Goal: Book appointment/travel/reservation

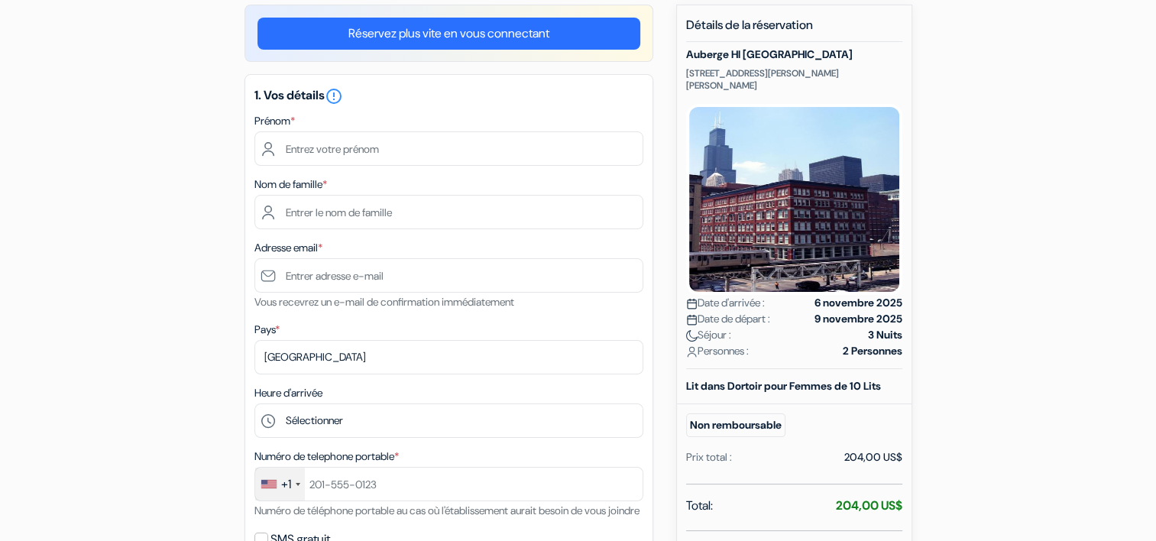
scroll to position [133, 0]
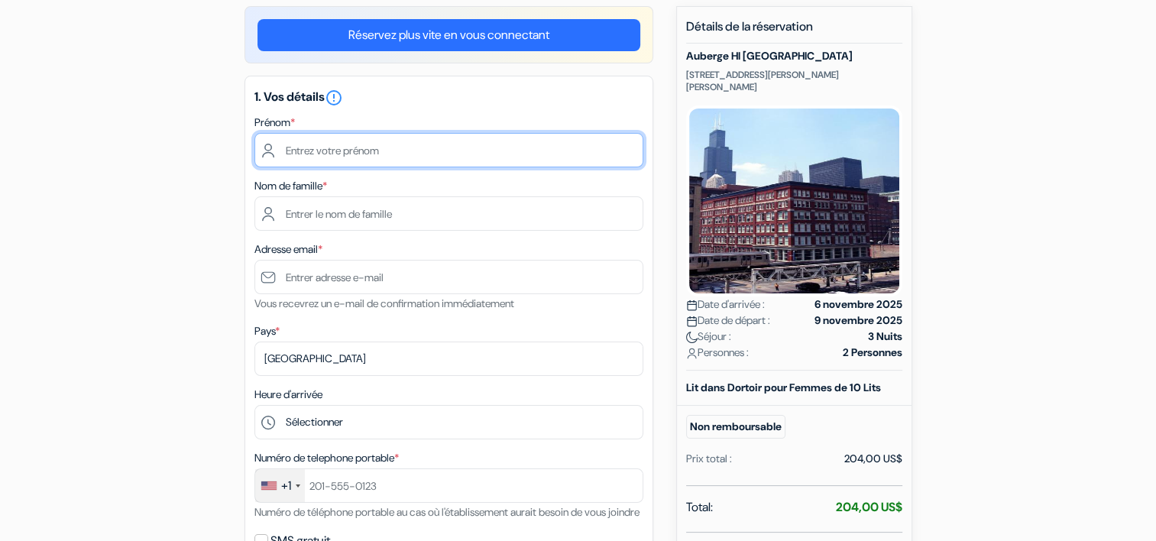
click at [361, 155] on input "text" at bounding box center [448, 150] width 389 height 34
type input "[PERSON_NAME]"
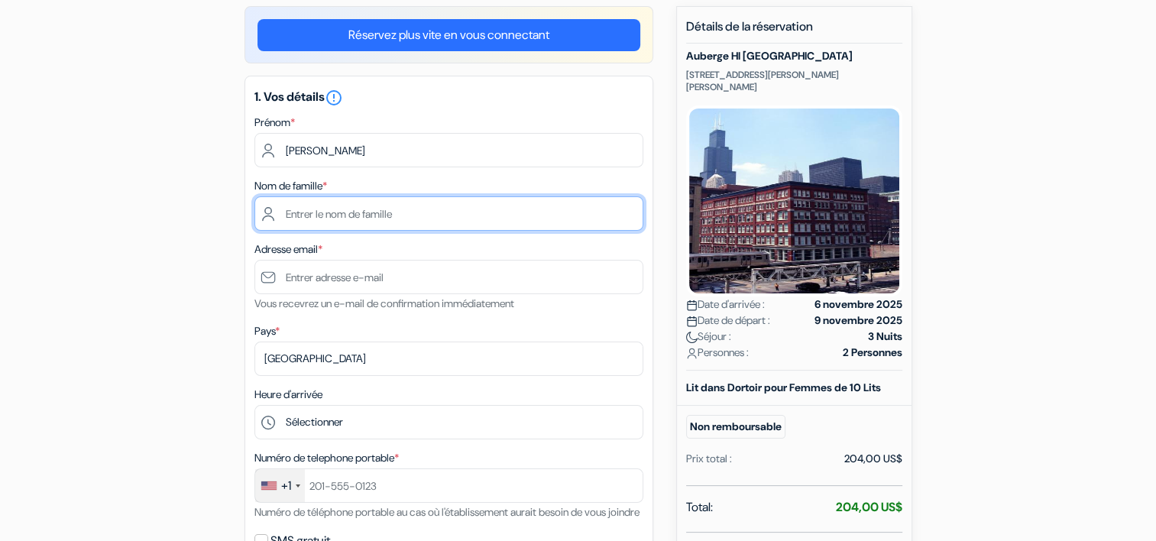
click at [272, 217] on input "text" at bounding box center [448, 213] width 389 height 34
type input "[PERSON_NAME]"
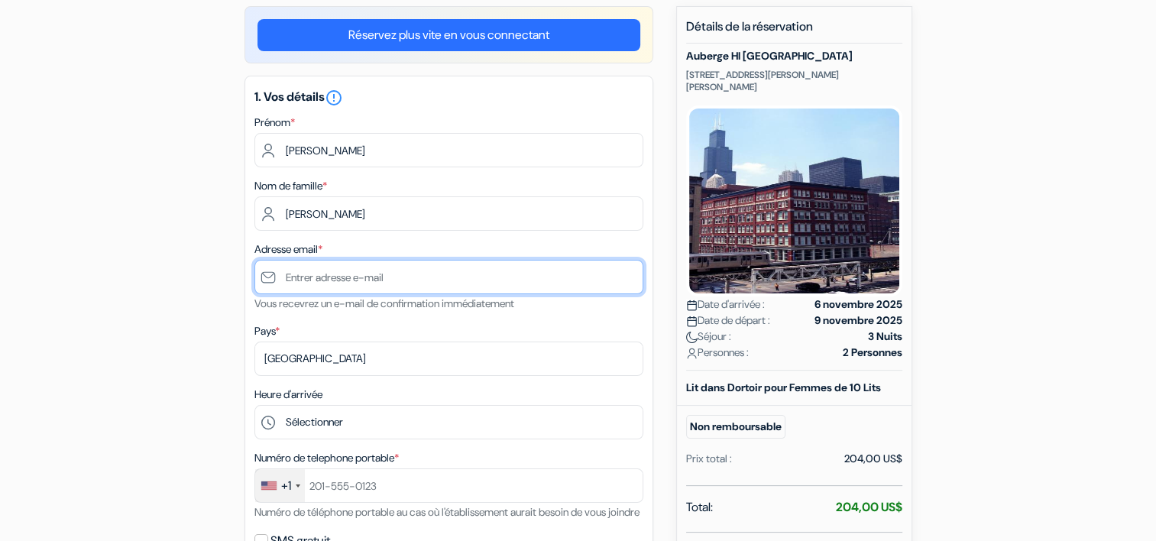
click at [312, 274] on input "text" at bounding box center [448, 277] width 389 height 34
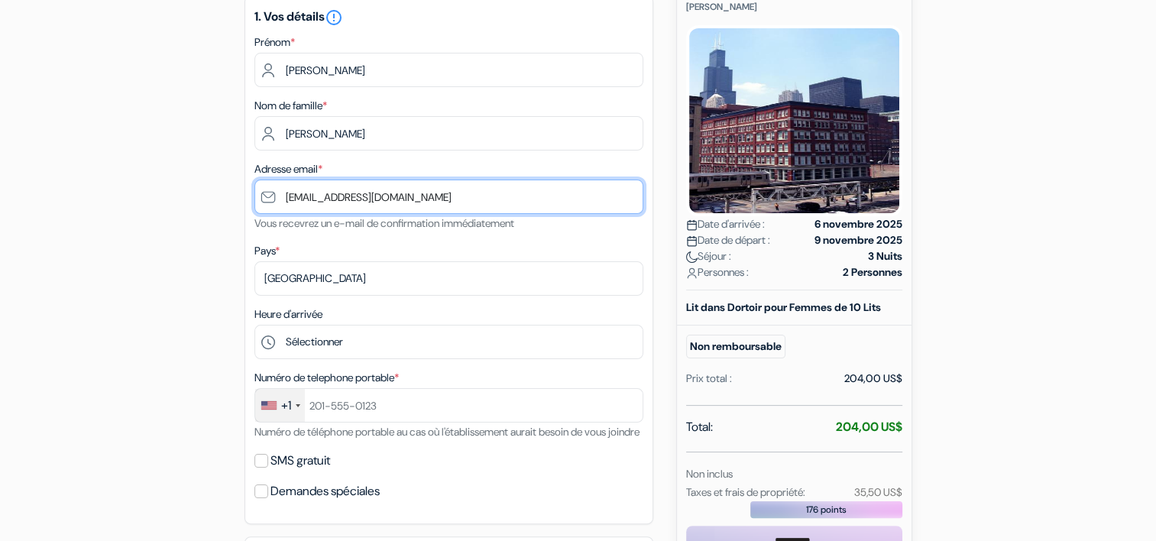
scroll to position [214, 0]
type input "[EMAIL_ADDRESS][DOMAIN_NAME]"
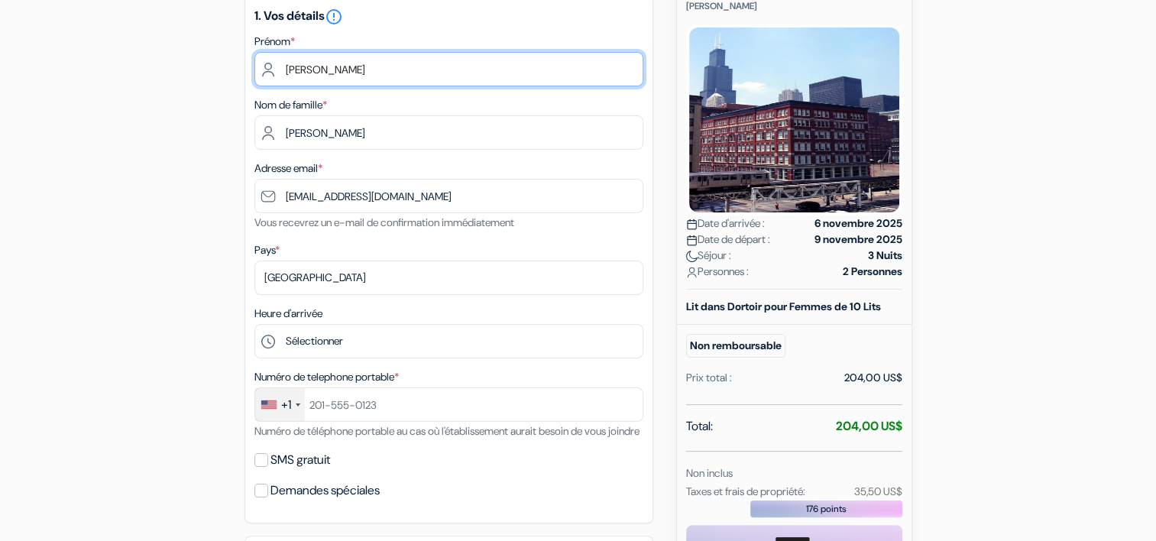
drag, startPoint x: 312, startPoint y: 72, endPoint x: 276, endPoint y: 68, distance: 36.9
click at [276, 68] on input "[PERSON_NAME]" at bounding box center [448, 69] width 389 height 34
type input "[PERSON_NAME]"
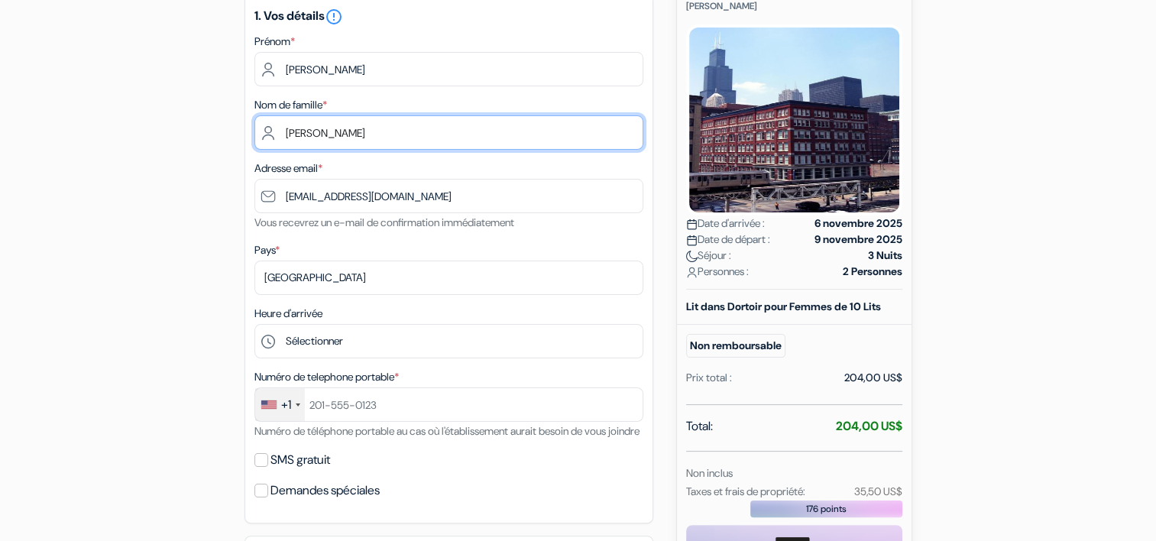
click at [281, 137] on input "[PERSON_NAME]" at bounding box center [448, 132] width 389 height 34
drag, startPoint x: 341, startPoint y: 134, endPoint x: 239, endPoint y: 118, distance: 102.7
click at [239, 118] on div "add_box Auberge HI [GEOGRAPHIC_DATA] [STREET_ADDRESS][PERSON_NAME][PERSON_NAME]…" at bounding box center [578, 514] width 1008 height 1179
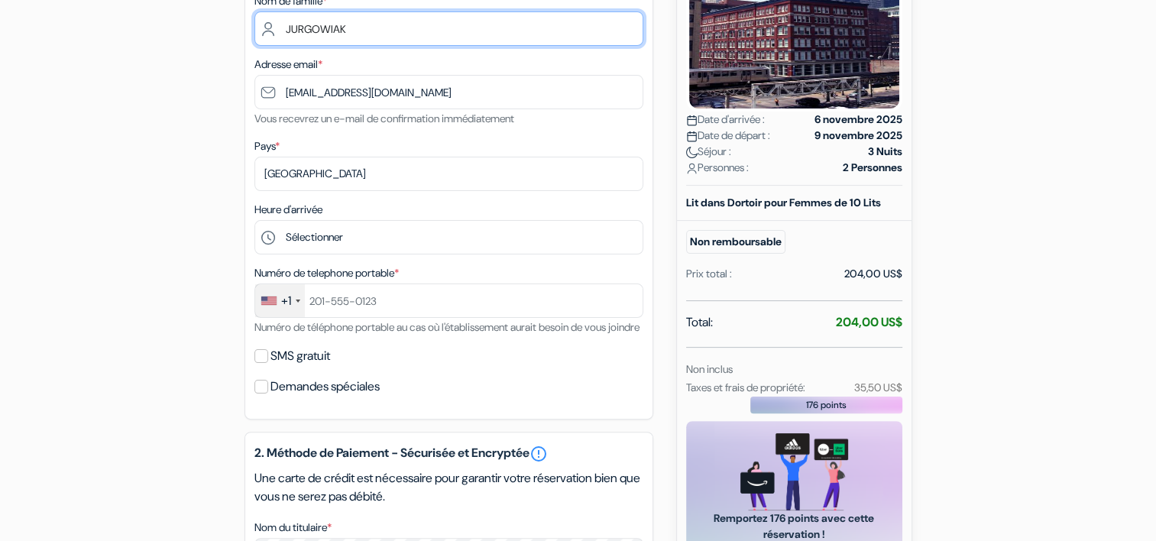
scroll to position [211, 0]
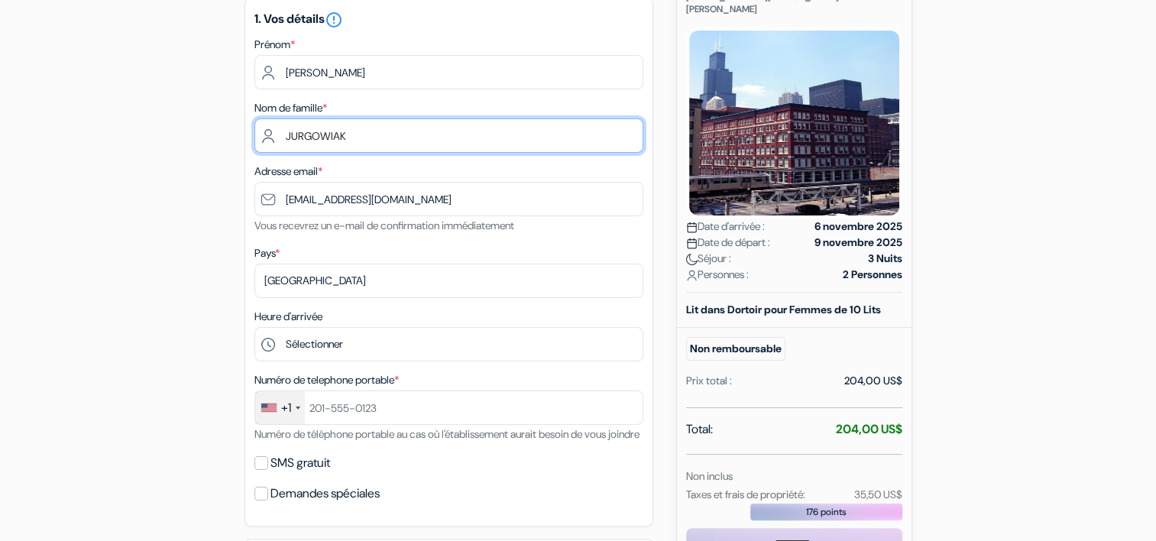
type input "JURGOWIAK"
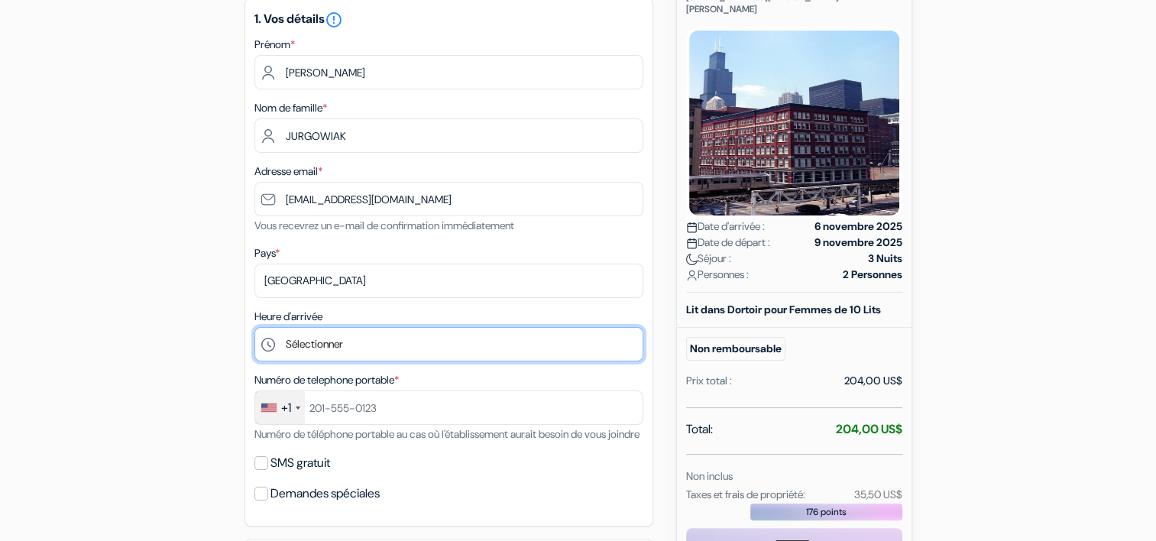
click at [354, 352] on select "Sélectionner 16:00 17:00 18:00 19:00 20:00 21:00 22:00 23:00 0:00" at bounding box center [448, 344] width 389 height 34
select select "22"
click at [254, 328] on select "Sélectionner 16:00 17:00 18:00 19:00 20:00 21:00 22:00 23:00 0:00" at bounding box center [448, 344] width 389 height 34
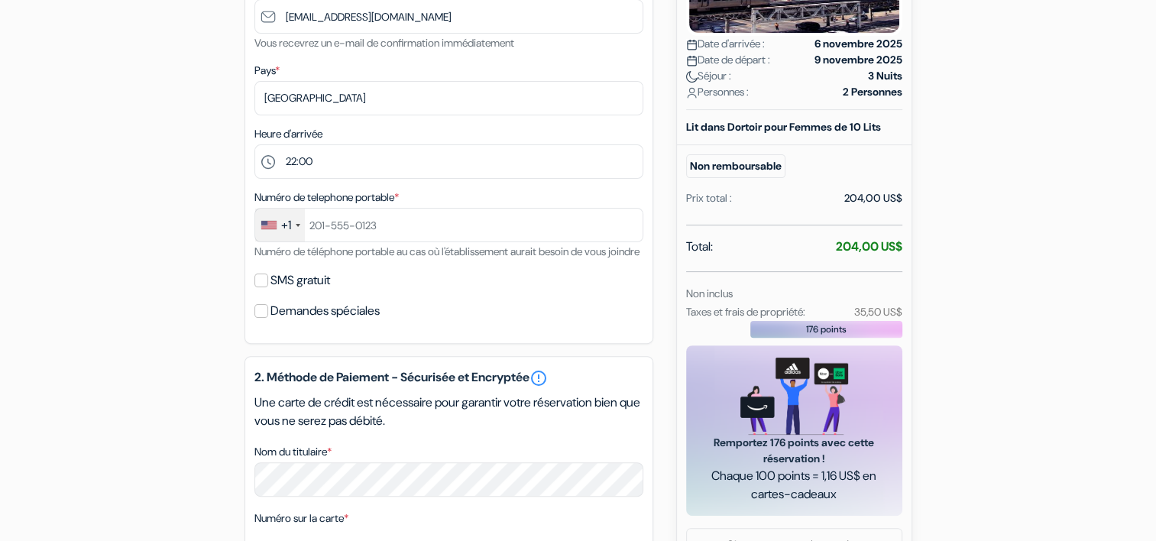
click at [284, 223] on div "+1" at bounding box center [286, 225] width 10 height 18
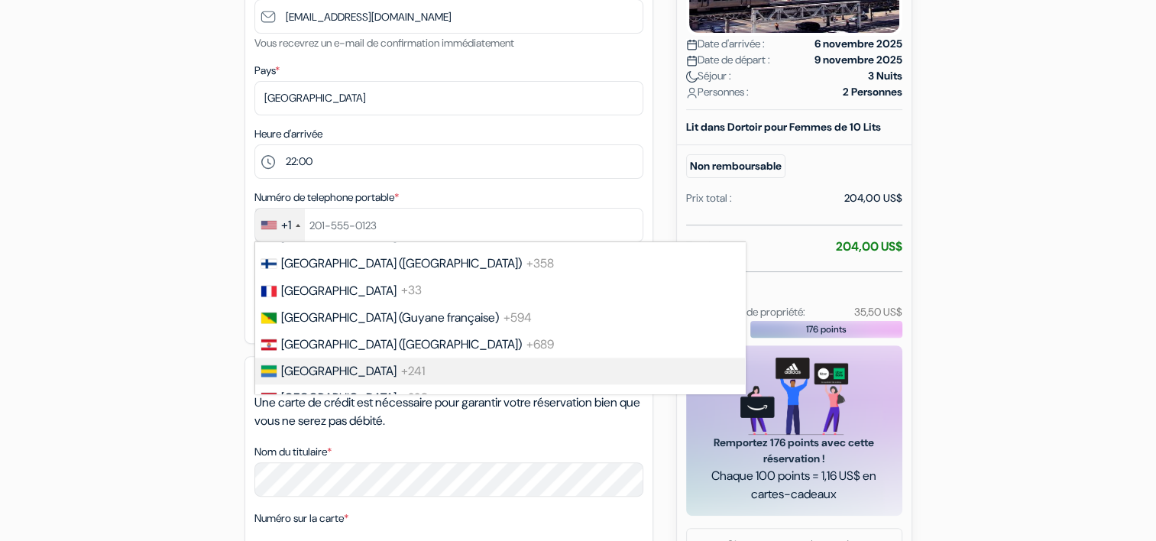
scroll to position [2089, 0]
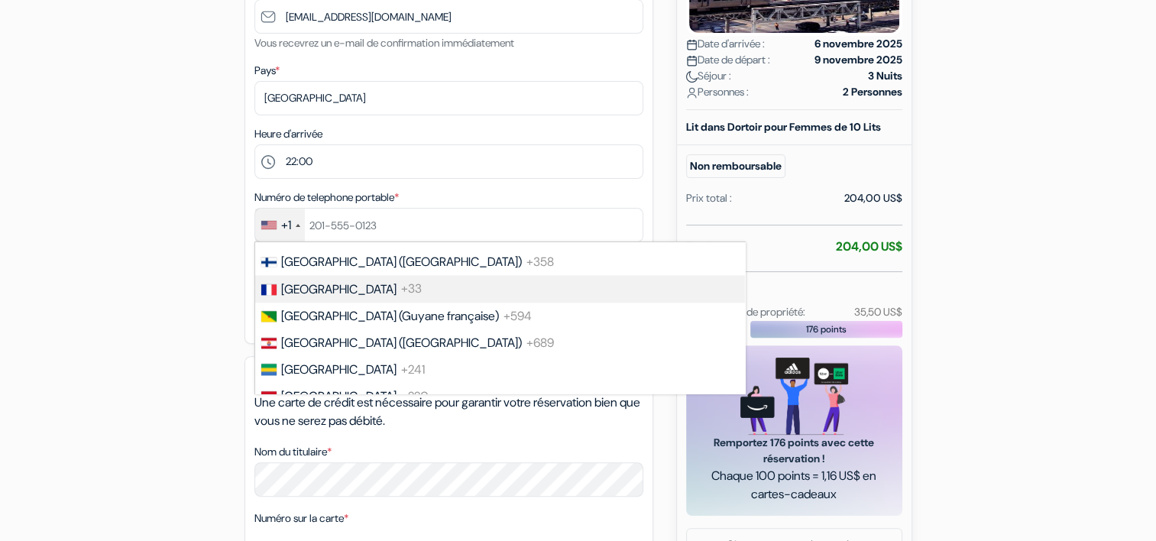
click at [302, 297] on span "France" at bounding box center [338, 289] width 115 height 16
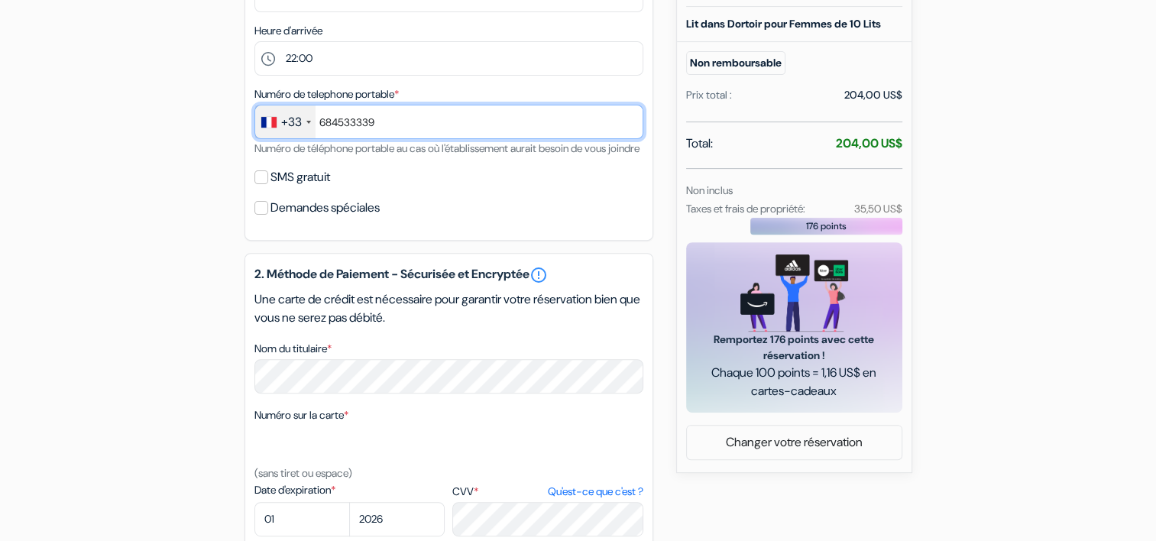
scroll to position [497, 0]
type input "684533339"
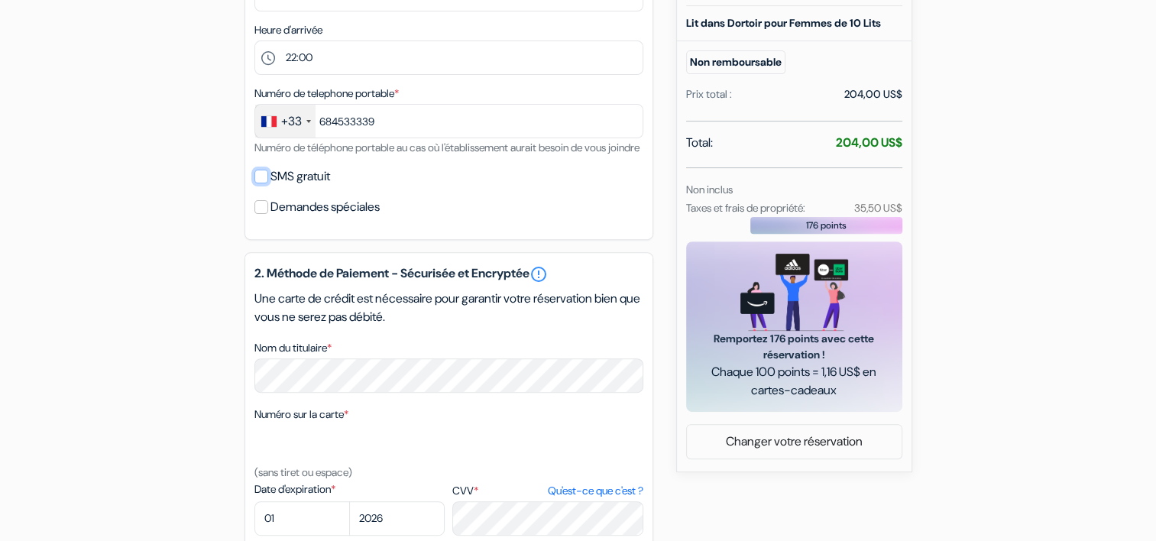
click at [262, 183] on input "SMS gratuit" at bounding box center [261, 177] width 14 height 14
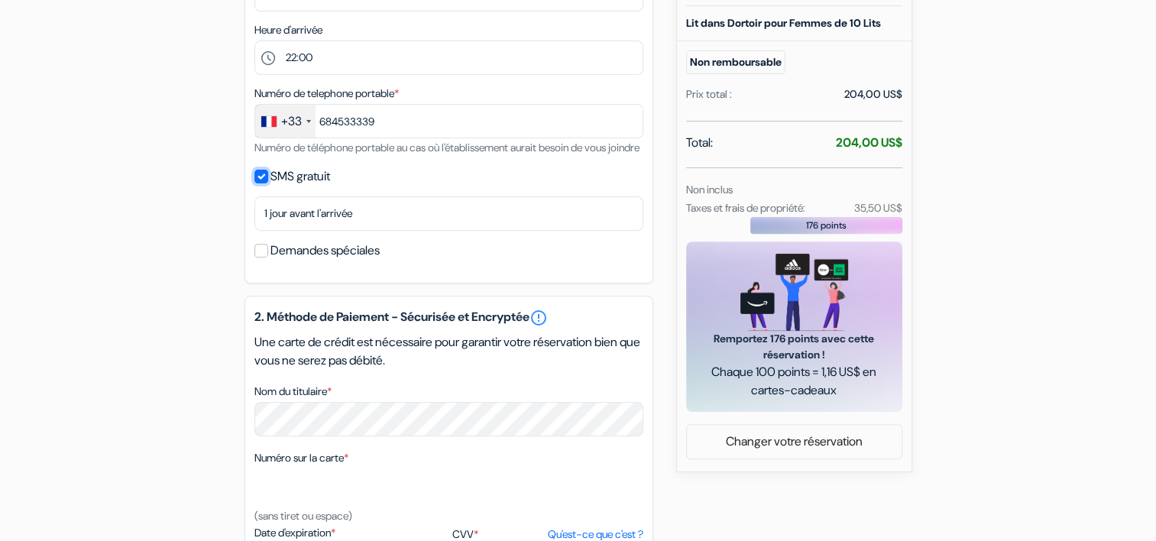
click at [262, 183] on input "SMS gratuit" at bounding box center [261, 177] width 14 height 14
checkbox input "false"
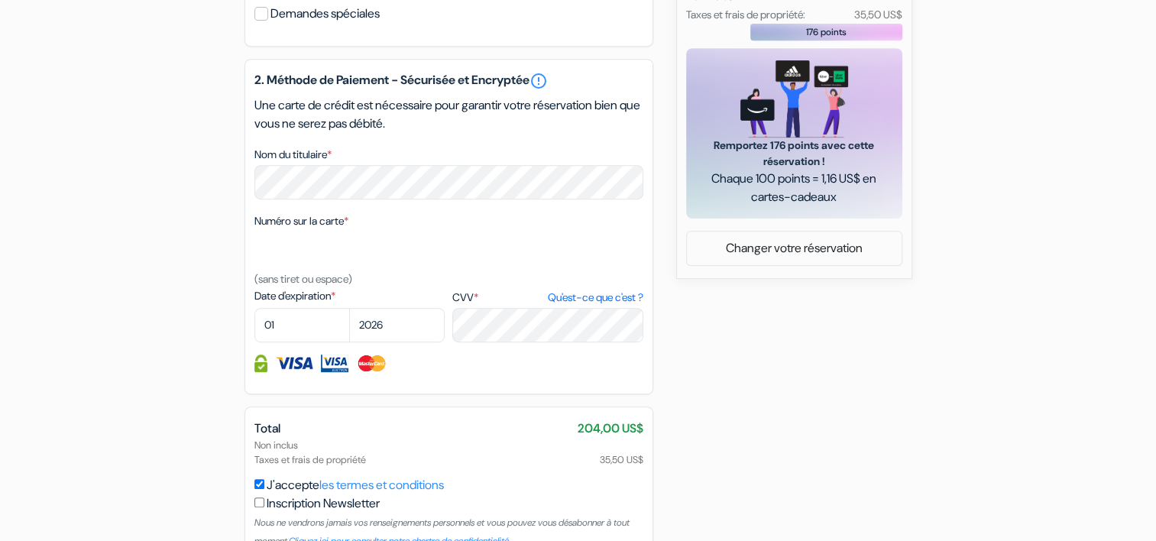
scroll to position [697, 0]
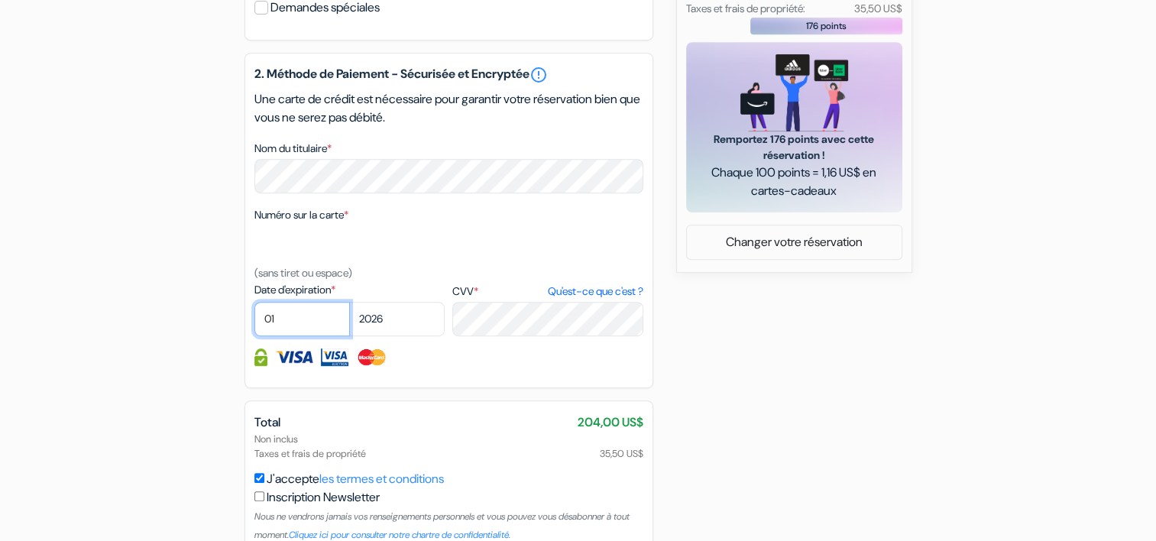
click at [298, 336] on select "01 02 03 04 05 06 07 08 09 10 11 12" at bounding box center [301, 319] width 95 height 34
select select "07"
click at [399, 336] on select "2025 2026 2027 2028 2029 2030 2031 2032 2033 2034 2035 2036 2037 2038 2039 2040…" at bounding box center [396, 319] width 95 height 34
select select "2030"
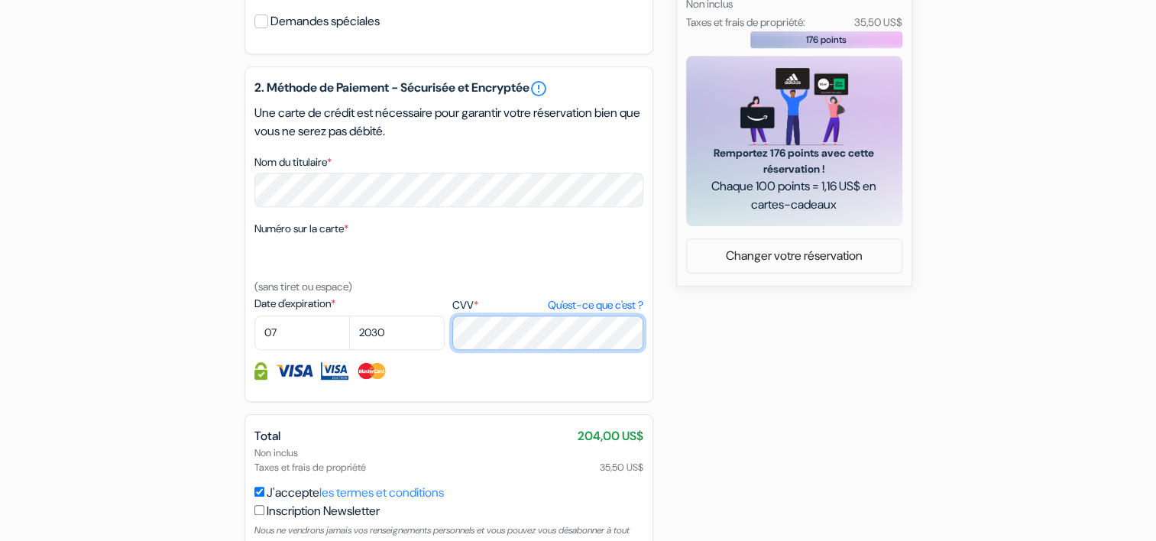
scroll to position [797, 0]
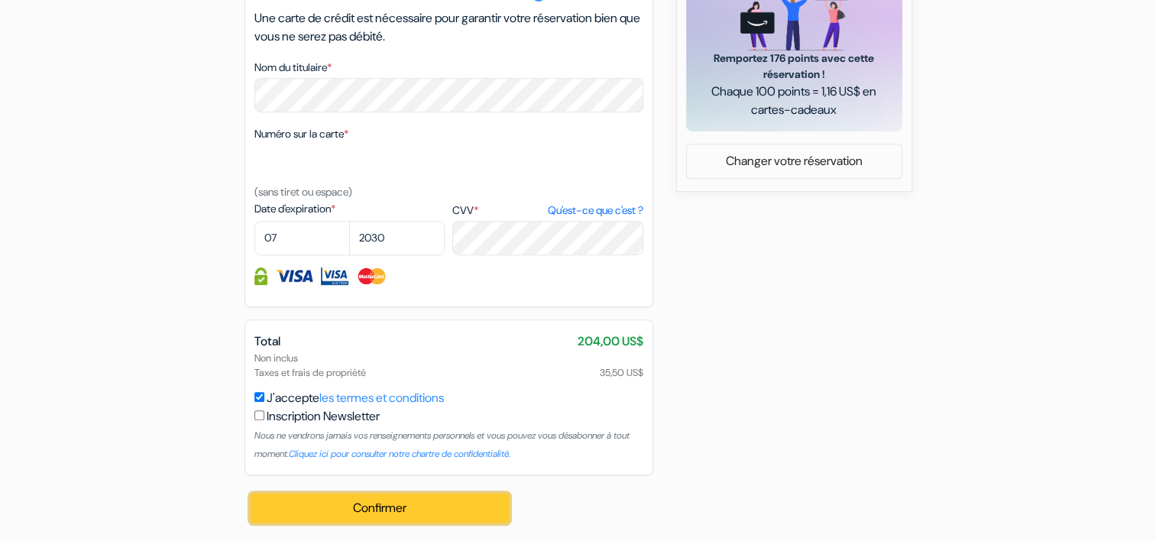
click at [440, 504] on button "Confirmer Loading..." at bounding box center [380, 507] width 259 height 29
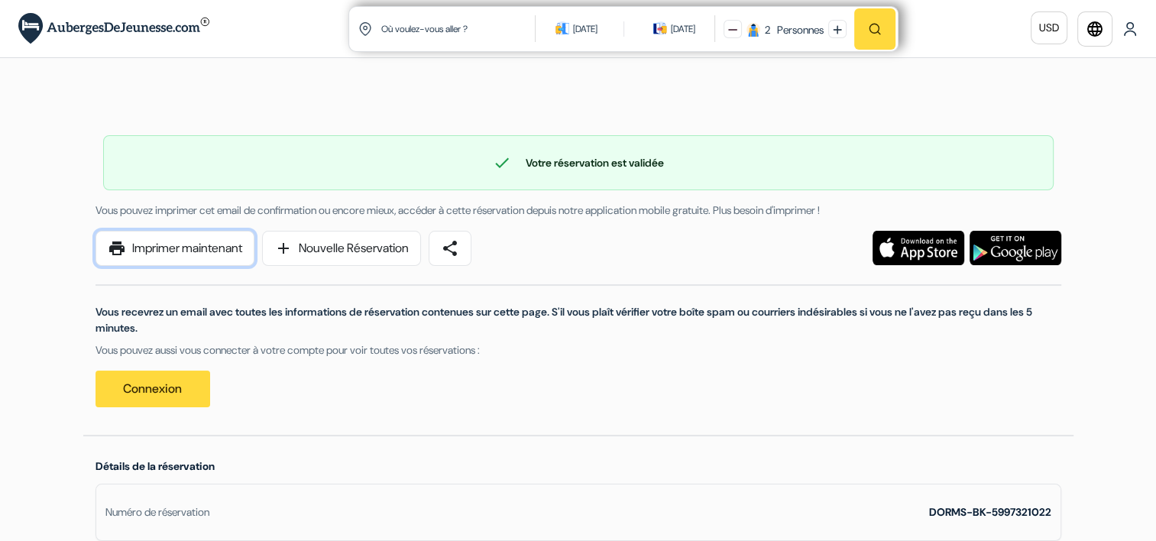
click at [179, 257] on link "print Imprimer maintenant" at bounding box center [174, 248] width 159 height 35
